Goal: Check status: Check status

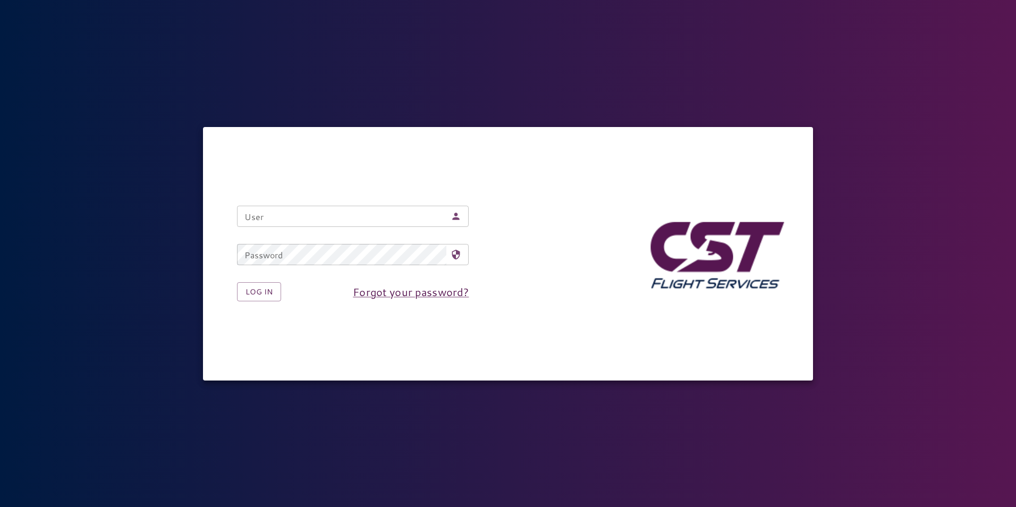
drag, startPoint x: 0, startPoint y: 0, endPoint x: 298, endPoint y: 222, distance: 371.6
click at [298, 222] on input "User" at bounding box center [341, 216] width 209 height 21
type input "**********"
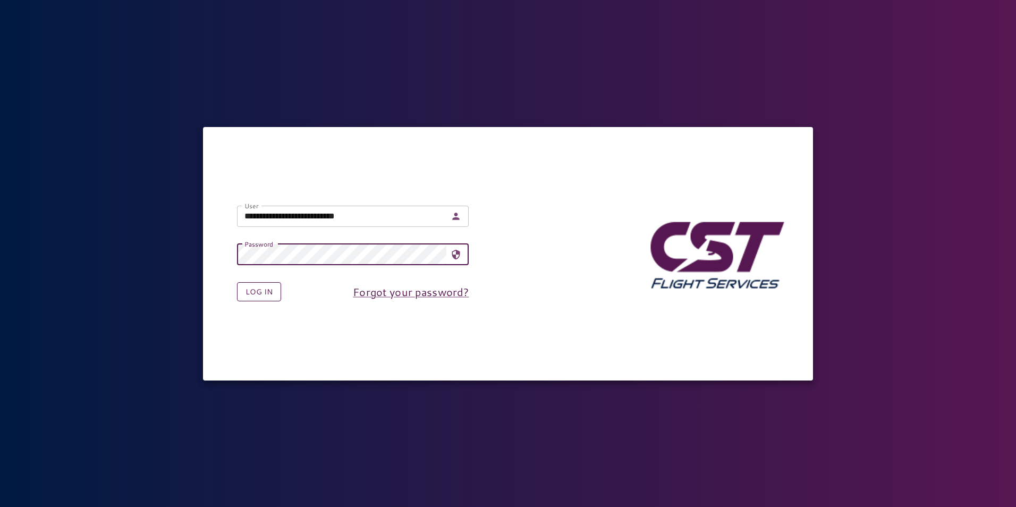
click at [260, 296] on button "Log in" at bounding box center [259, 292] width 44 height 20
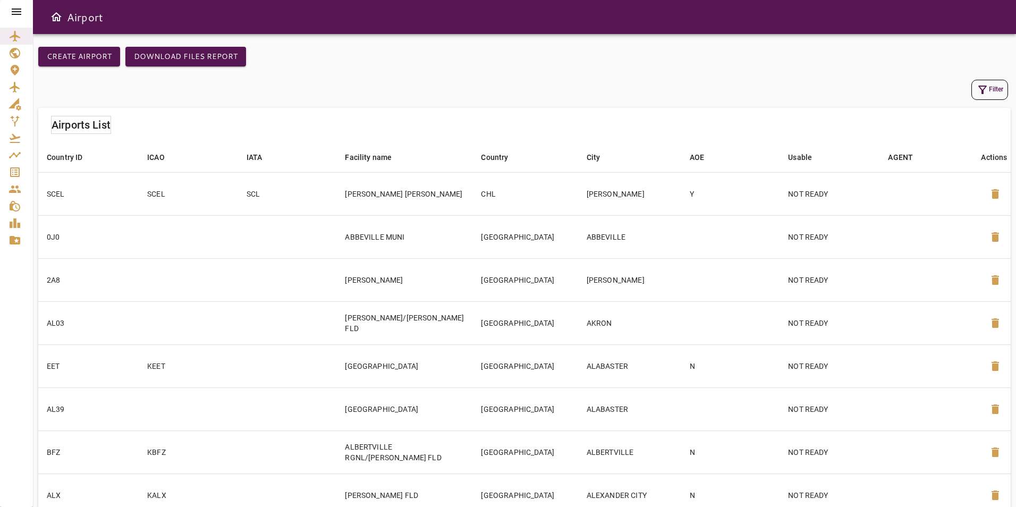
click at [13, 9] on icon at bounding box center [17, 11] width 10 height 6
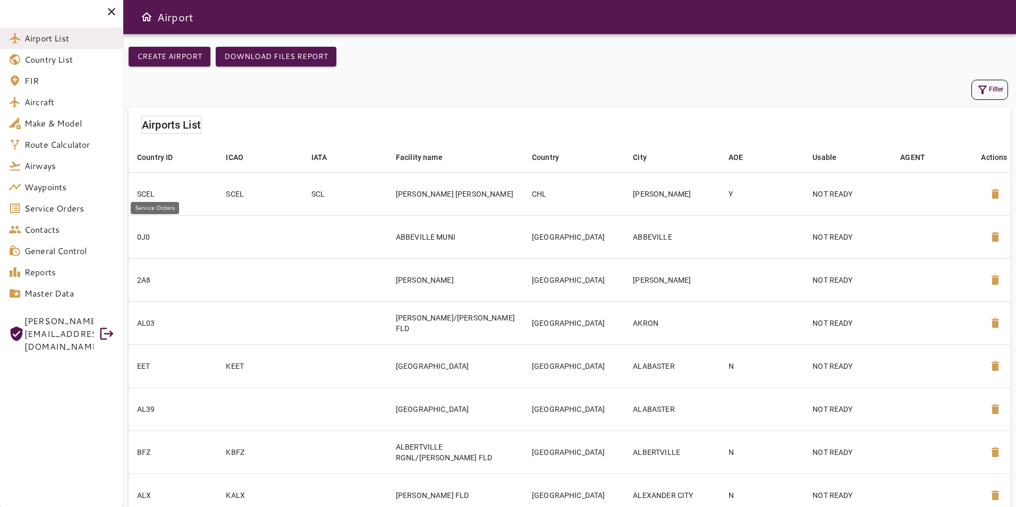
click at [56, 213] on span "Service Orders" at bounding box center [69, 208] width 90 height 13
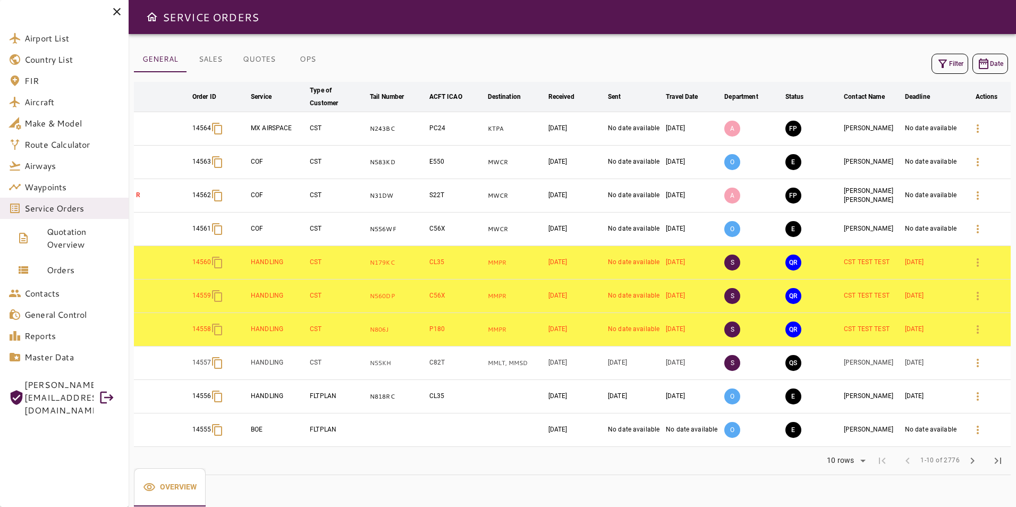
click at [944, 62] on icon "button" at bounding box center [942, 63] width 13 height 13
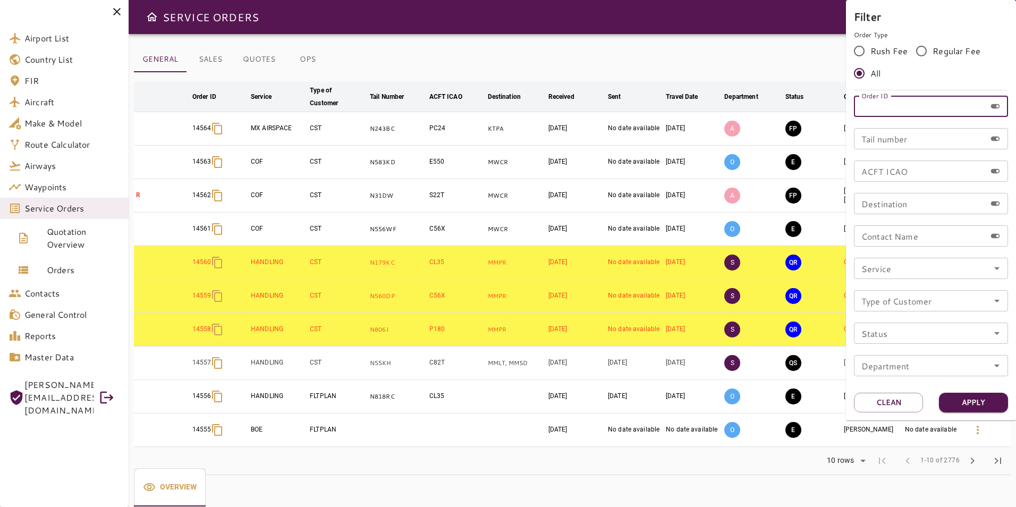
click at [900, 110] on input "Order ID" at bounding box center [920, 106] width 132 height 21
type input "*****"
drag, startPoint x: 976, startPoint y: 405, endPoint x: 985, endPoint y: 399, distance: 10.0
click at [976, 405] on button "Apply" at bounding box center [973, 403] width 69 height 20
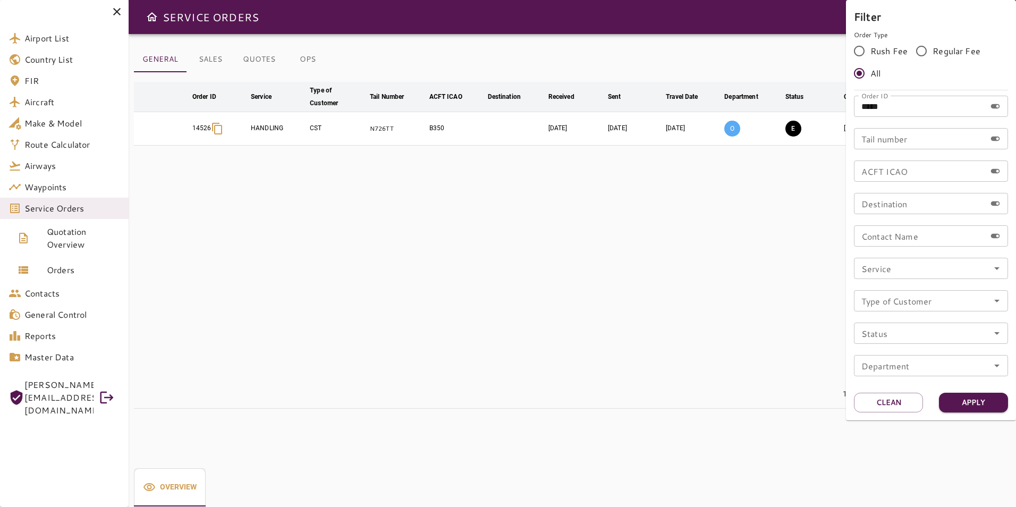
drag, startPoint x: 578, startPoint y: 199, endPoint x: 615, endPoint y: 187, distance: 38.0
click at [579, 198] on div at bounding box center [508, 253] width 1016 height 507
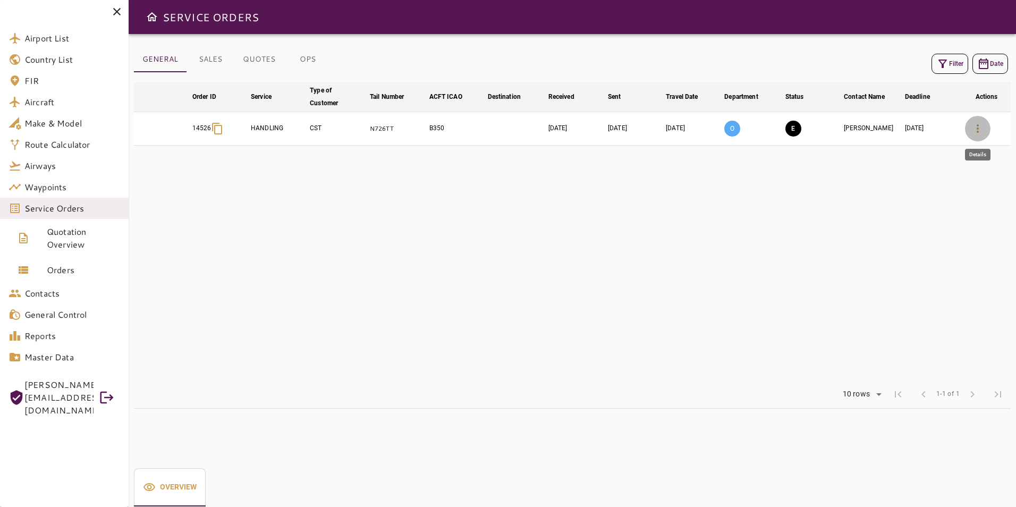
click at [979, 123] on icon "button" at bounding box center [977, 128] width 13 height 13
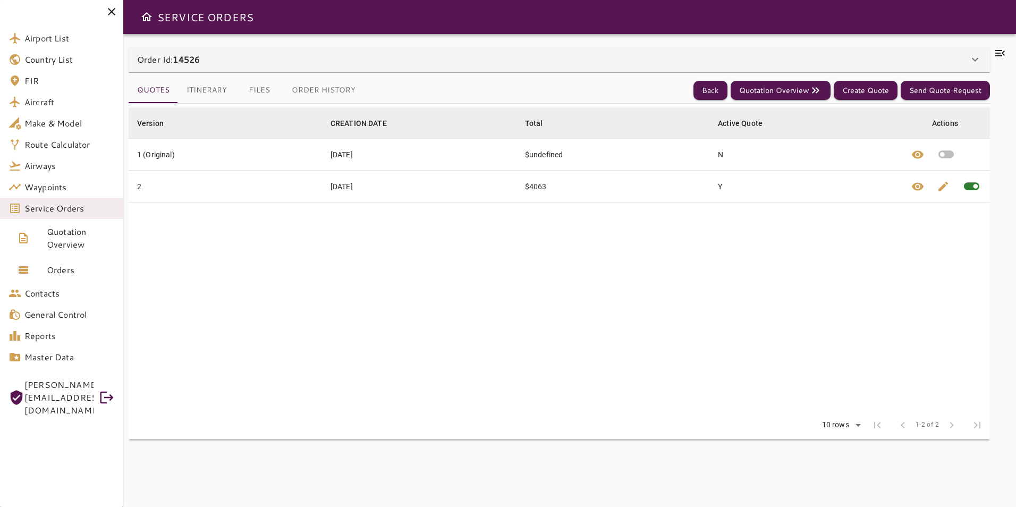
click at [999, 54] on icon at bounding box center [1000, 53] width 10 height 6
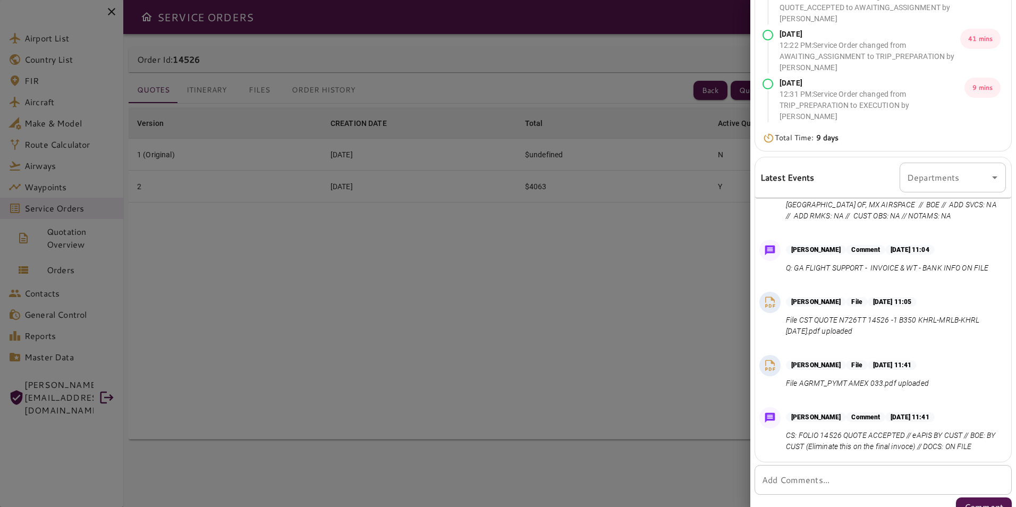
scroll to position [174, 0]
